Goal: Information Seeking & Learning: Learn about a topic

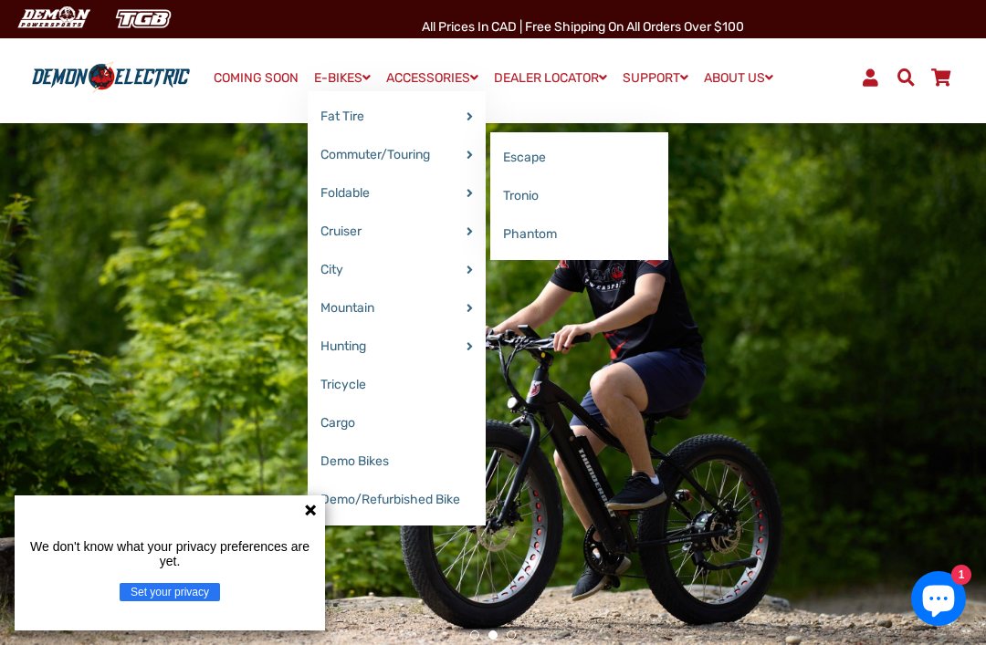
click at [551, 229] on link "Phantom" at bounding box center [579, 234] width 178 height 38
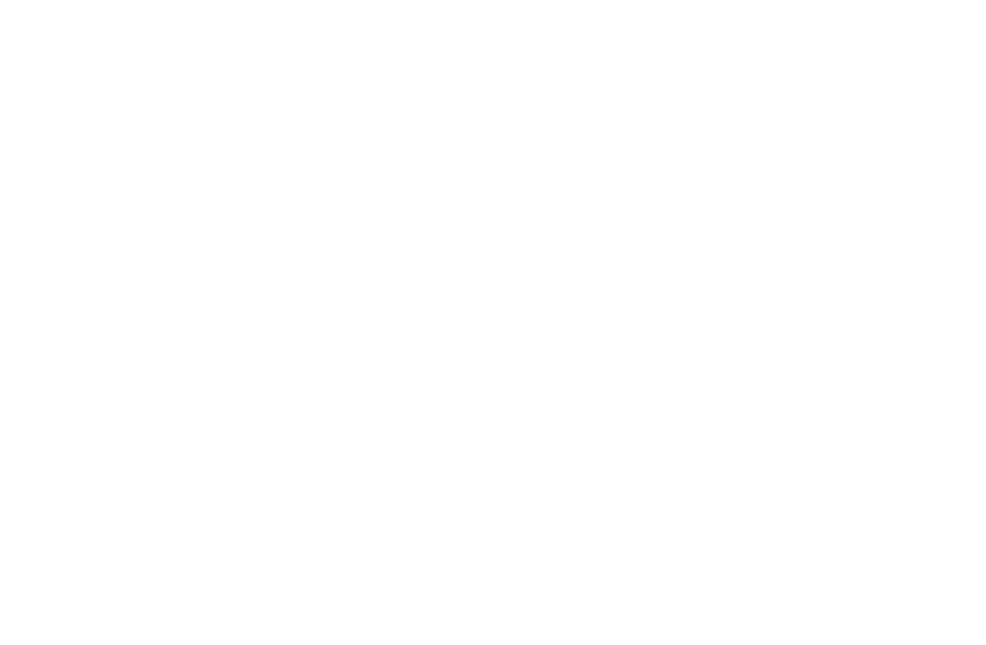
select select "******"
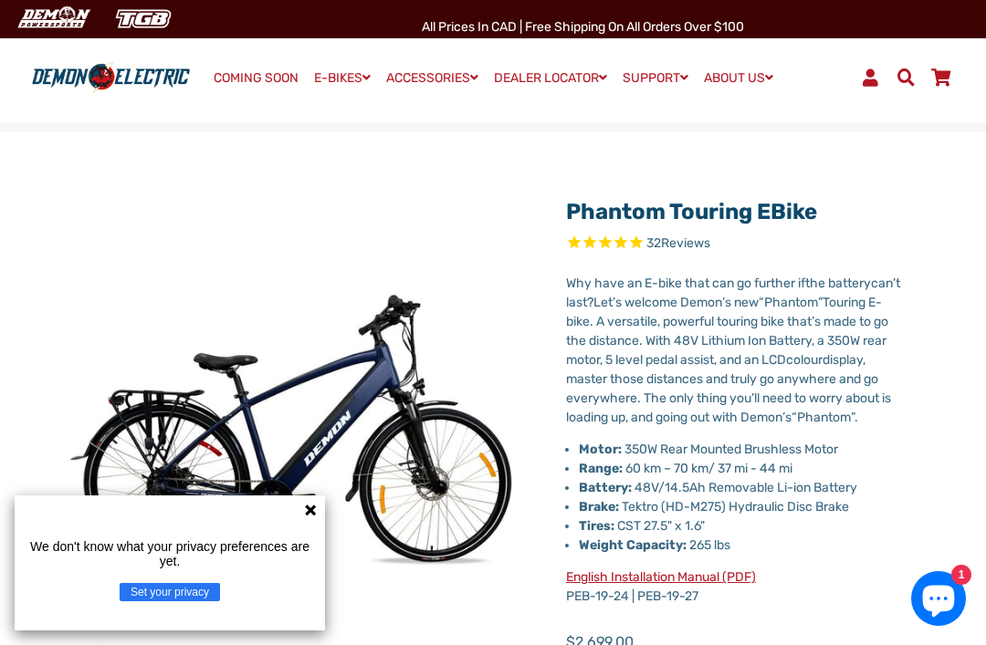
click at [310, 503] on icon at bounding box center [310, 510] width 15 height 15
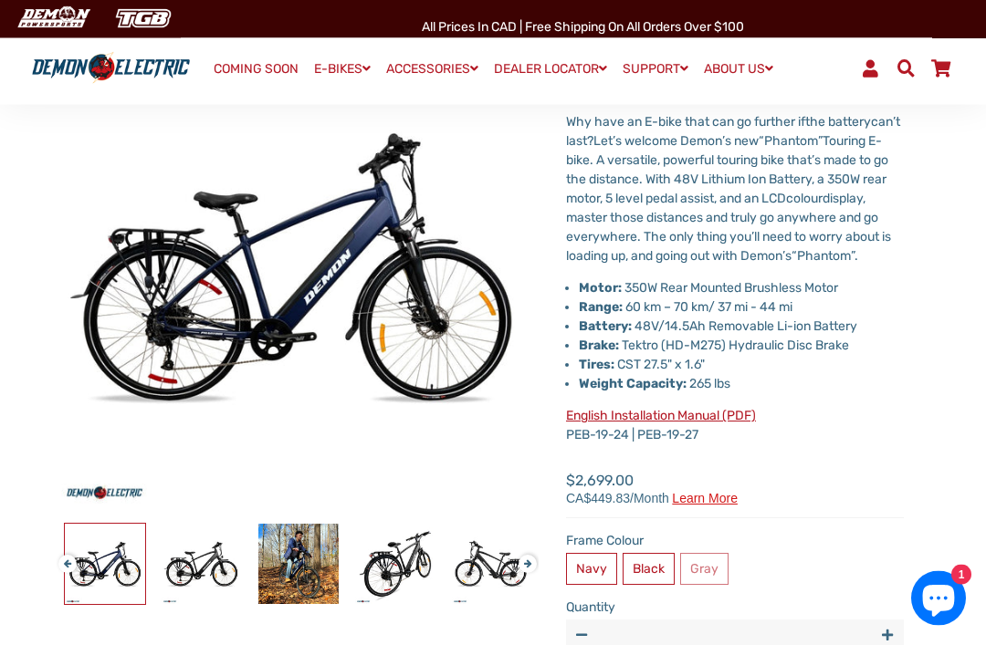
scroll to position [163, 0]
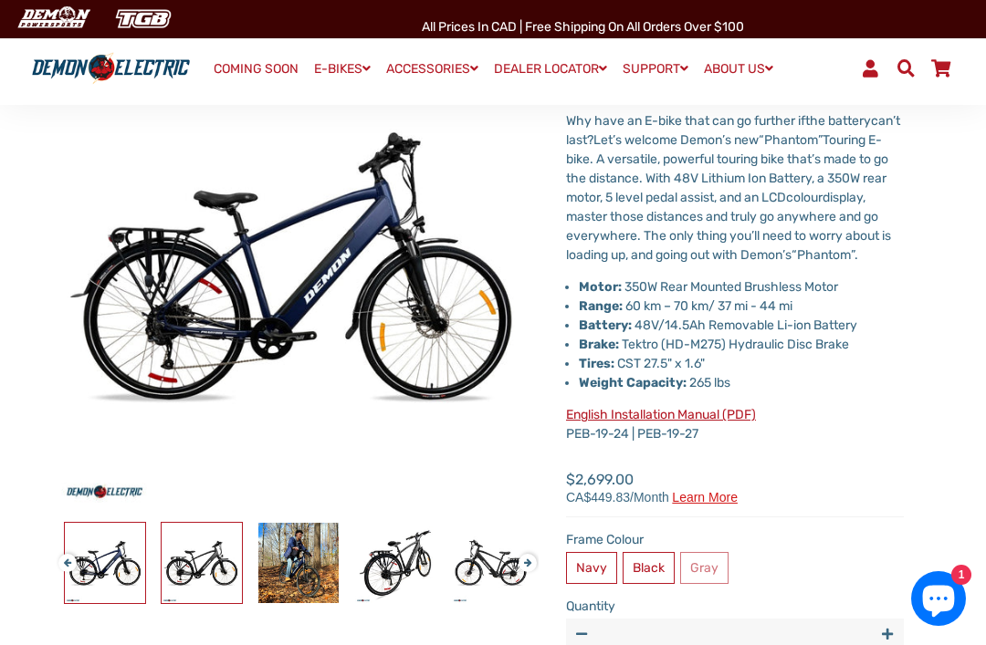
click at [202, 551] on img at bounding box center [202, 563] width 80 height 80
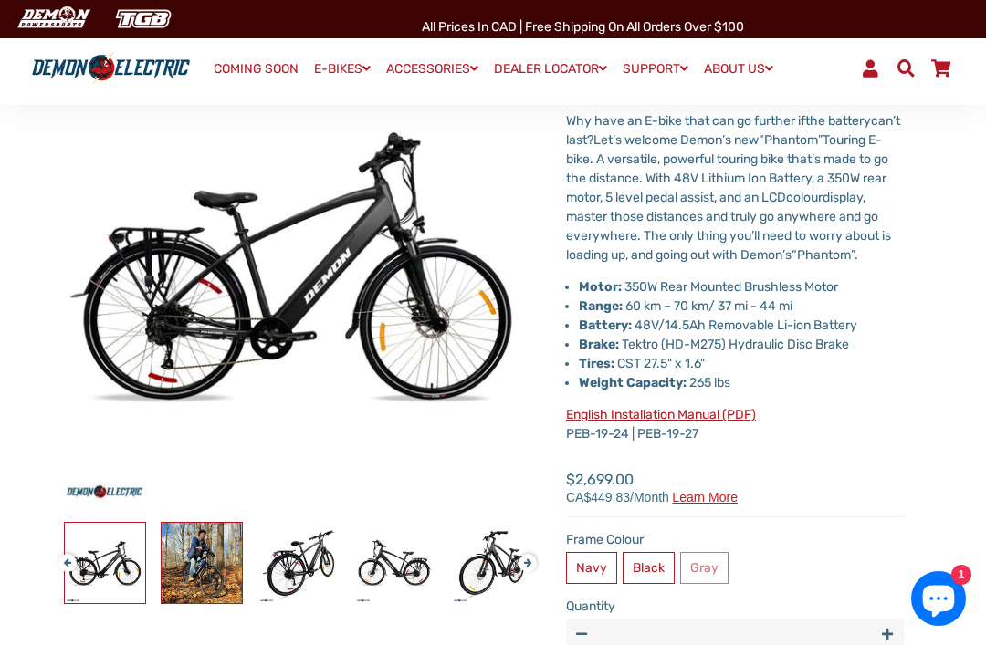
click at [209, 544] on img at bounding box center [202, 563] width 80 height 80
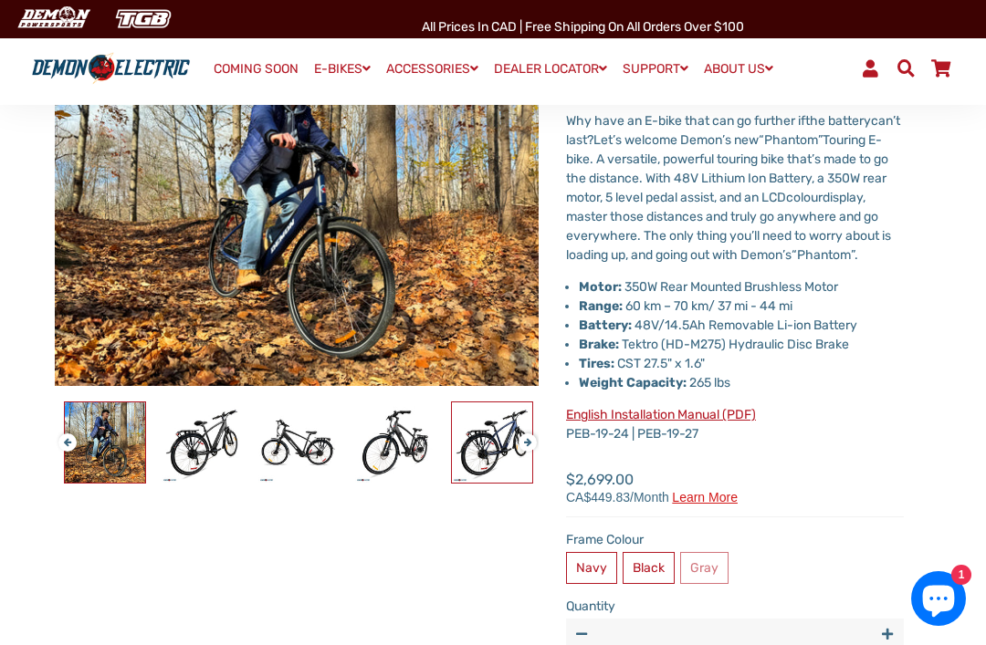
click at [499, 441] on img at bounding box center [492, 443] width 80 height 80
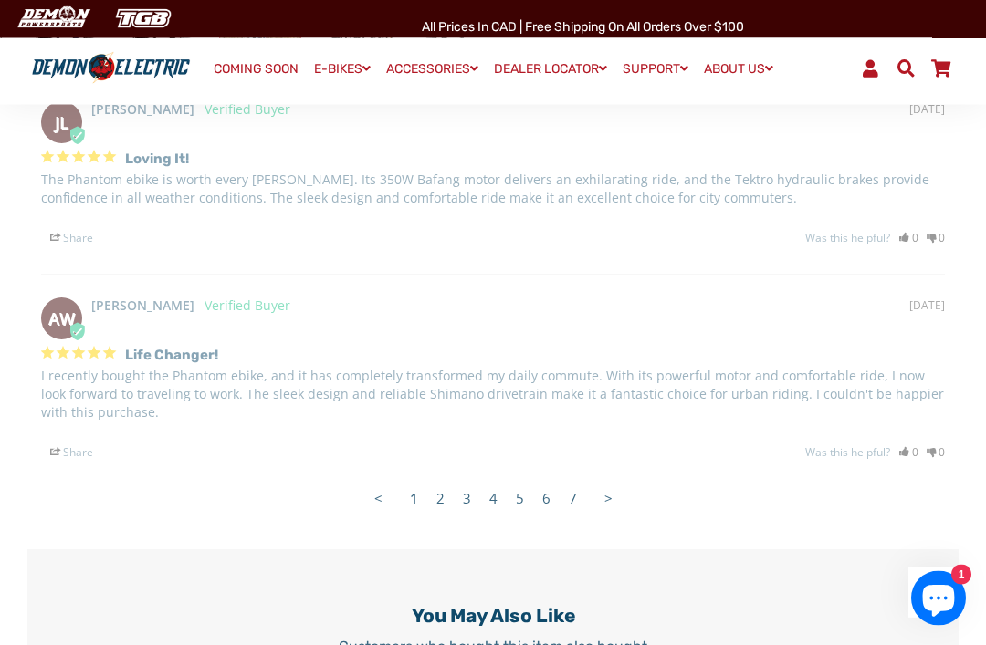
scroll to position [3648, 0]
click at [441, 514] on link "2" at bounding box center [440, 498] width 26 height 37
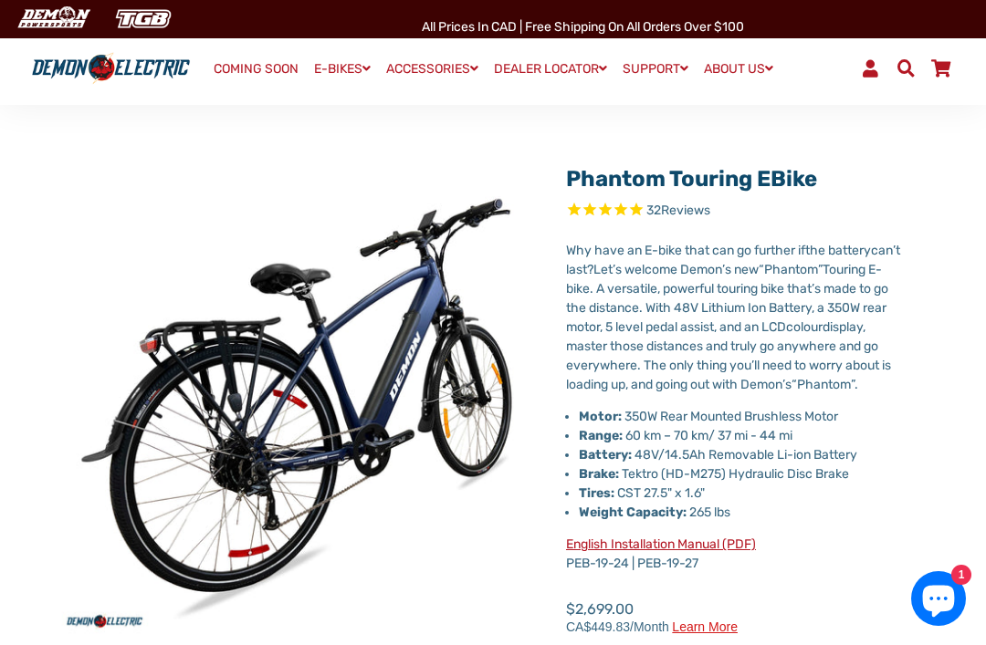
scroll to position [0, 0]
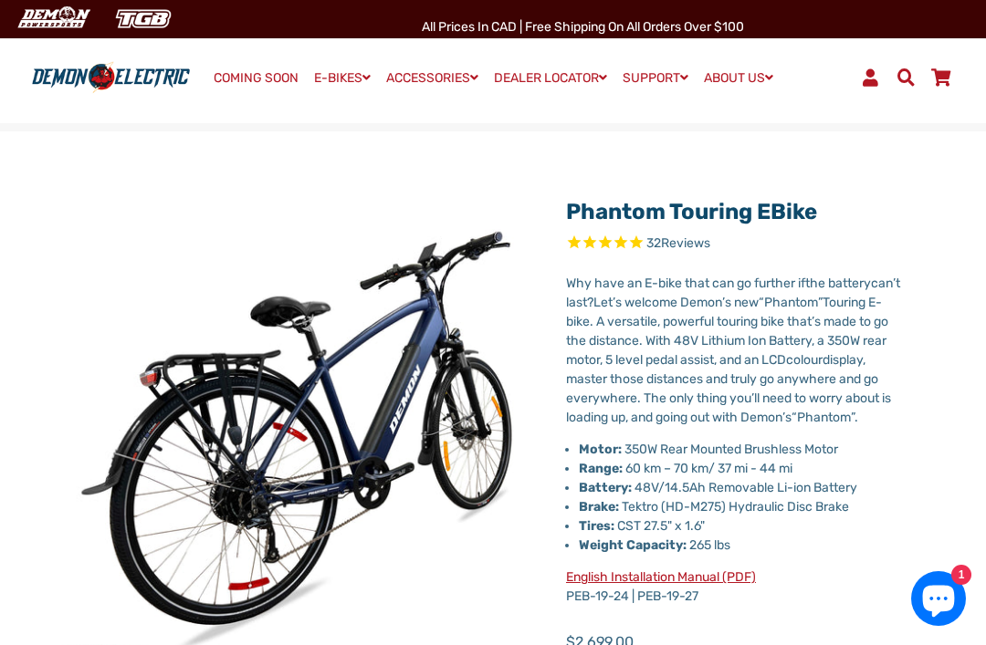
click at [692, 244] on span "Reviews" at bounding box center [685, 244] width 49 height 16
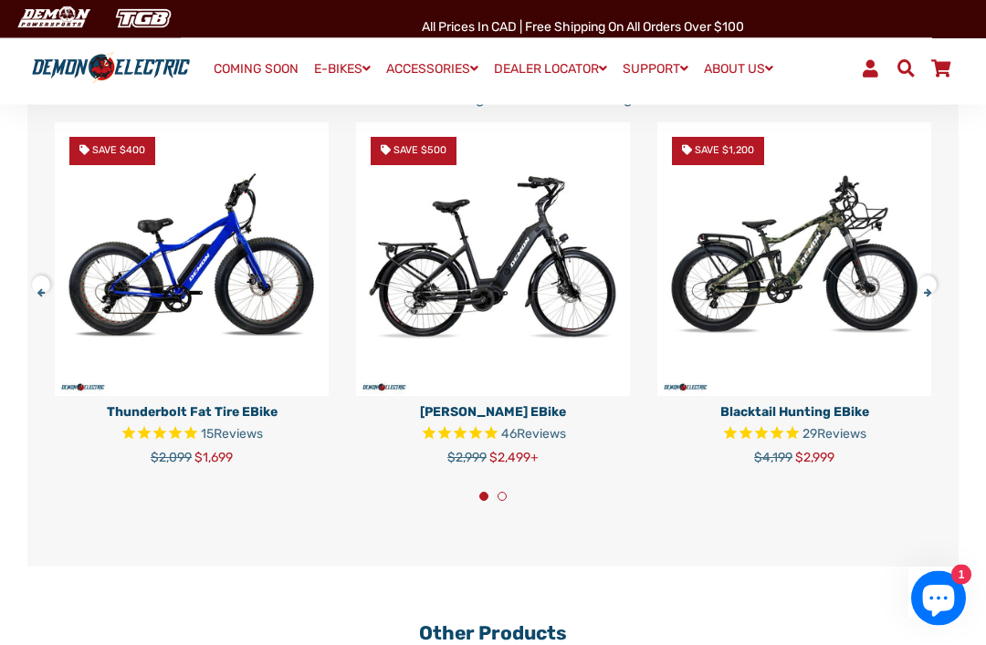
scroll to position [4198, 0]
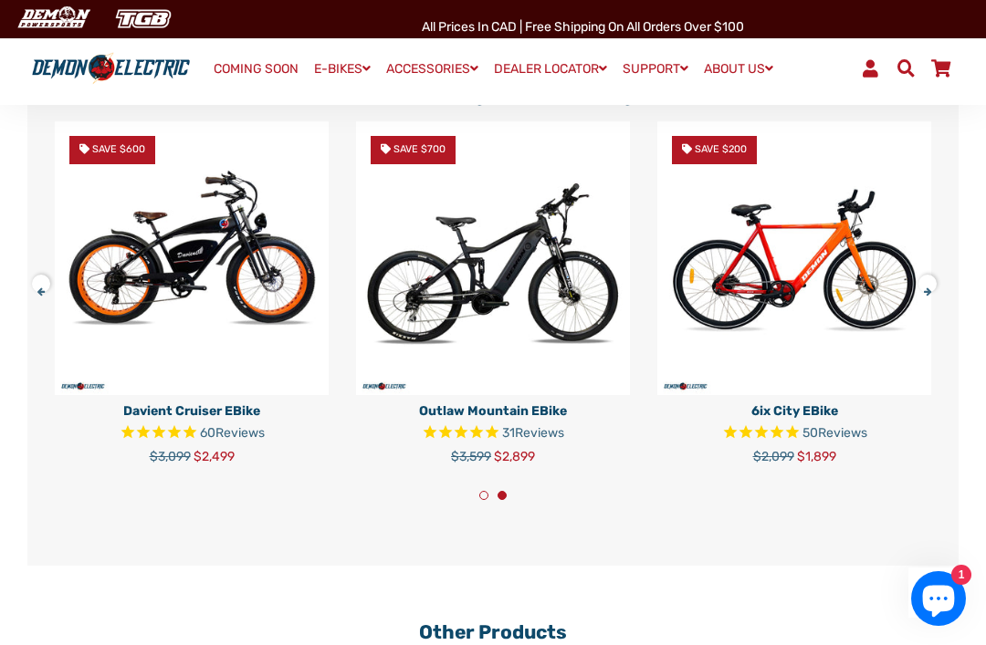
click at [792, 282] on img at bounding box center [794, 258] width 274 height 274
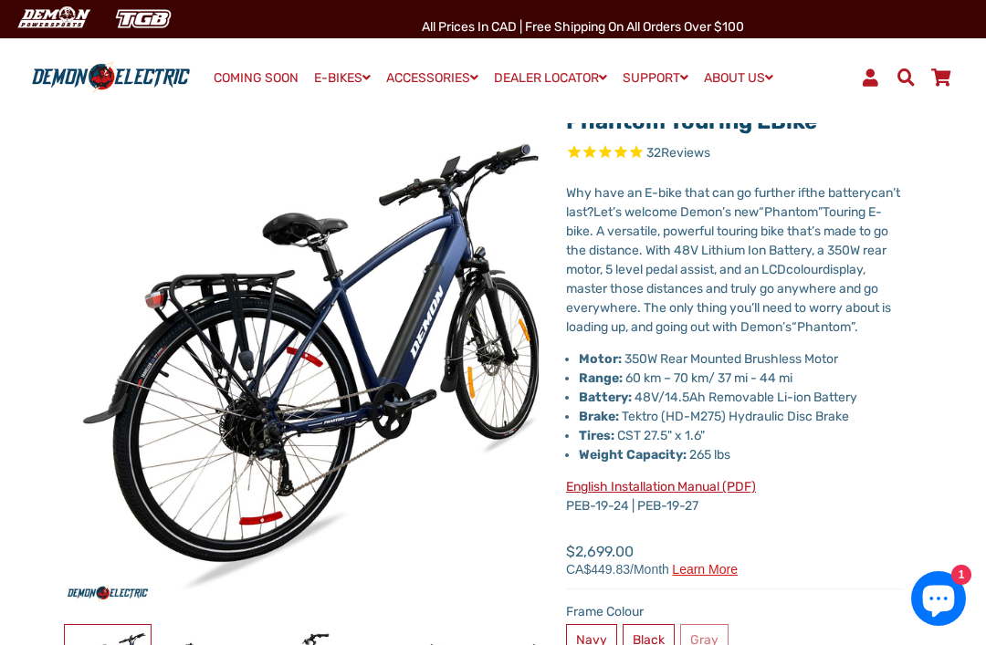
scroll to position [0, 0]
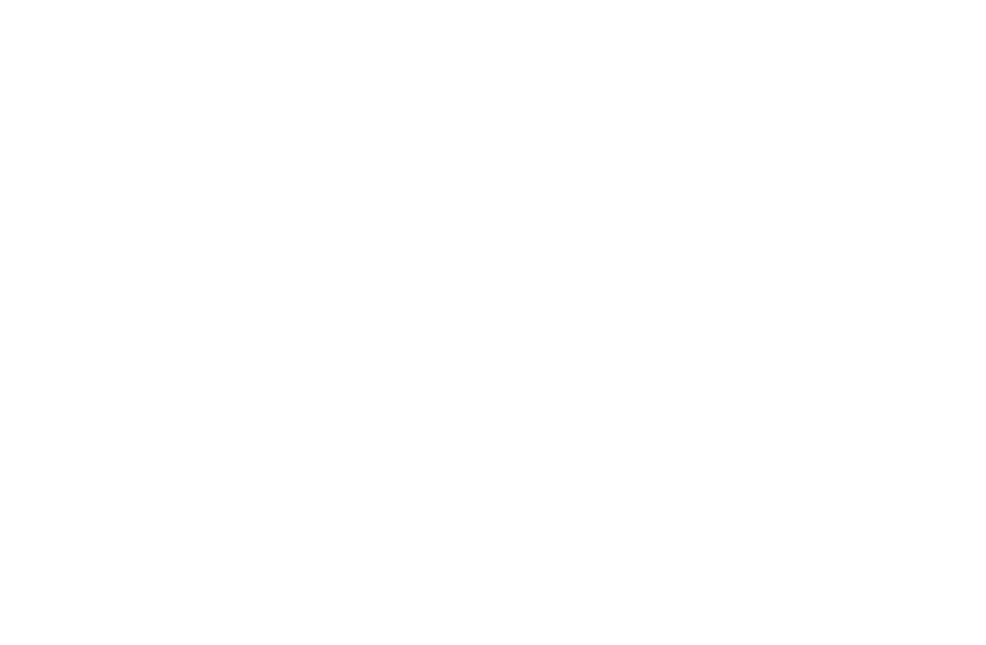
select select "******"
